Goal: Task Accomplishment & Management: Use online tool/utility

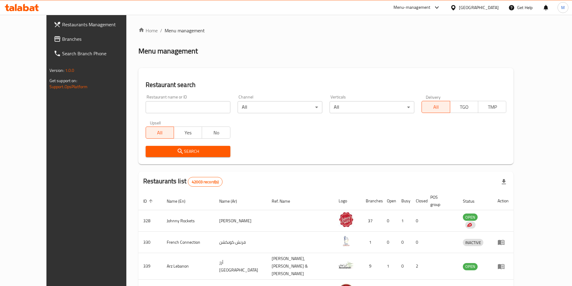
click at [148, 107] on input "search" at bounding box center [188, 107] width 85 height 12
click at [198, 151] on span "Search" at bounding box center [188, 152] width 75 height 8
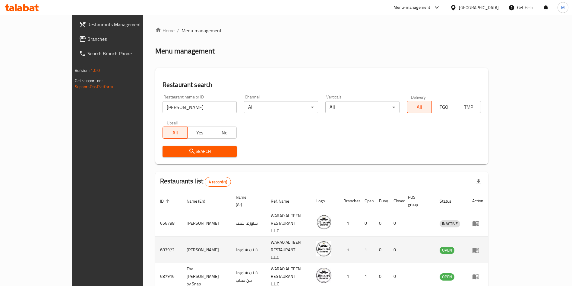
scroll to position [36, 0]
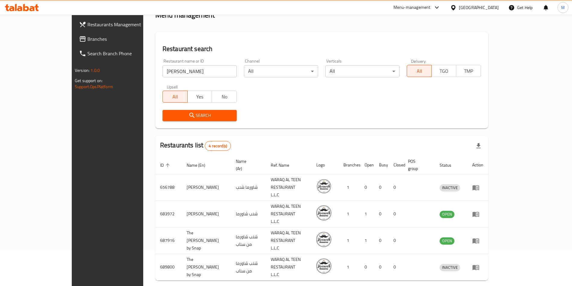
click at [169, 75] on input "[PERSON_NAME]" at bounding box center [200, 71] width 74 height 12
paste input "663593"
type input "663593"
click button "Search" at bounding box center [200, 115] width 74 height 11
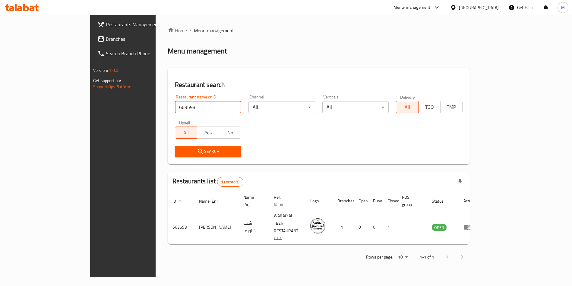
scroll to position [0, 0]
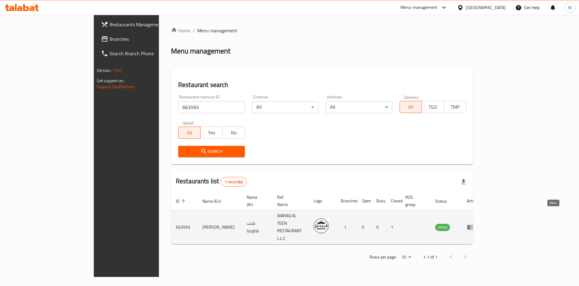
click at [474, 223] on icon "enhanced table" at bounding box center [470, 226] width 7 height 7
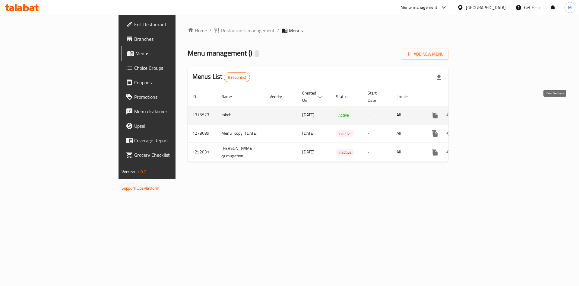
click at [482, 111] on icon "enhanced table" at bounding box center [478, 114] width 7 height 7
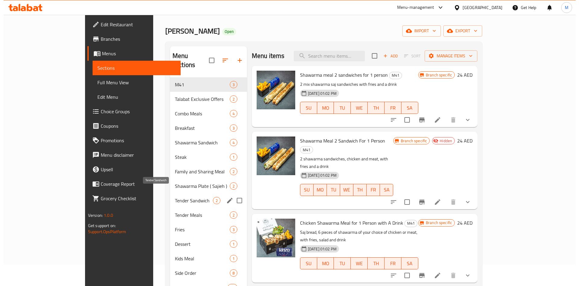
scroll to position [23, 0]
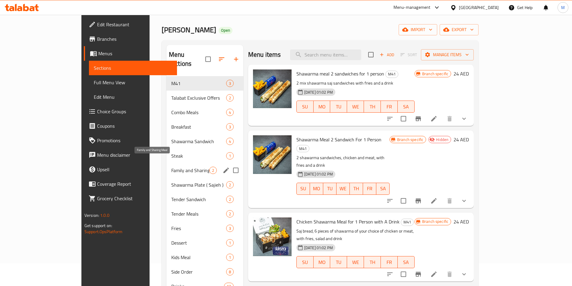
click at [171, 167] on span "Family and Sharing Meal" at bounding box center [190, 170] width 38 height 7
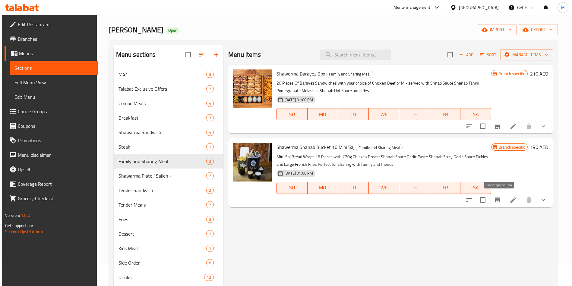
click at [499, 203] on button "Branch-specific-item" at bounding box center [498, 199] width 14 height 14
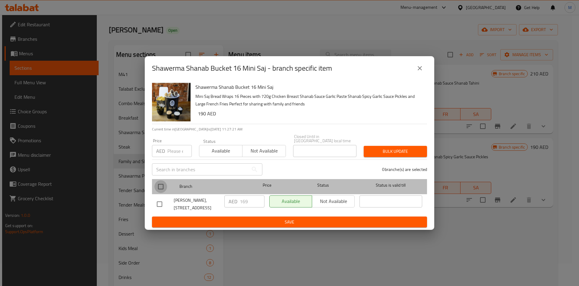
click at [164, 189] on input "checkbox" at bounding box center [160, 186] width 13 height 13
checkbox input "true"
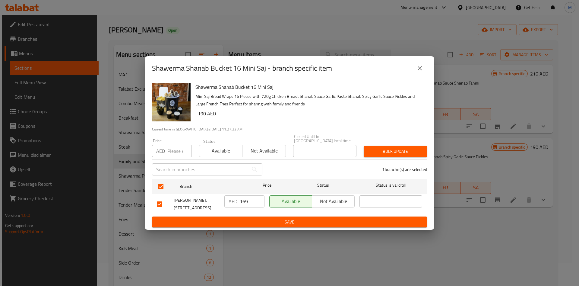
click at [170, 154] on input "number" at bounding box center [179, 151] width 24 height 12
type input "210"
click at [390, 150] on span "Bulk update" at bounding box center [396, 152] width 54 height 8
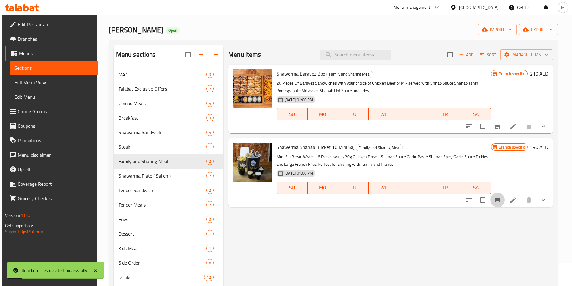
click at [499, 202] on icon "Branch-specific-item" at bounding box center [497, 199] width 5 height 5
